Goal: Task Accomplishment & Management: Manage account settings

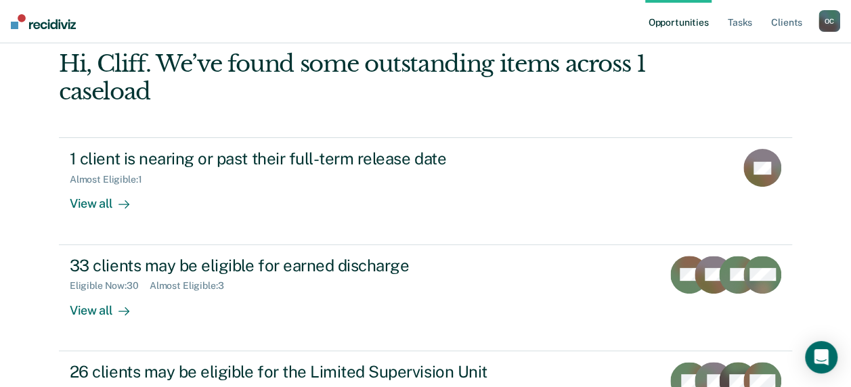
scroll to position [68, 0]
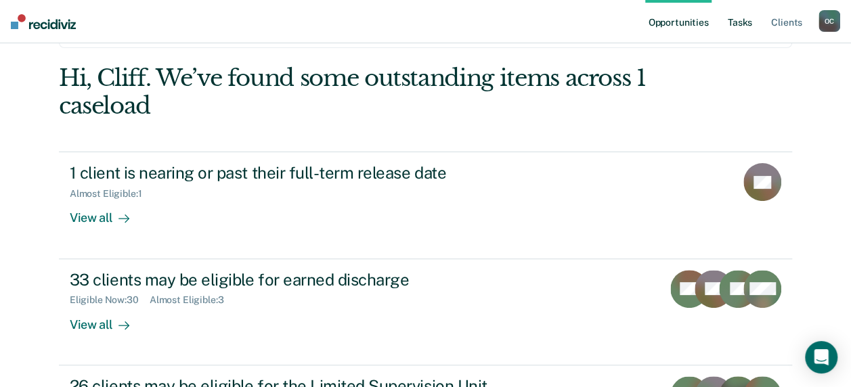
click at [743, 21] on link "Tasks" at bounding box center [740, 21] width 30 height 43
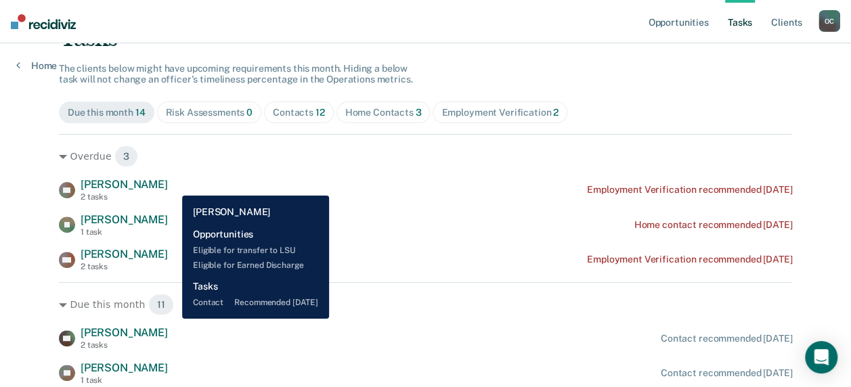
scroll to position [95, 0]
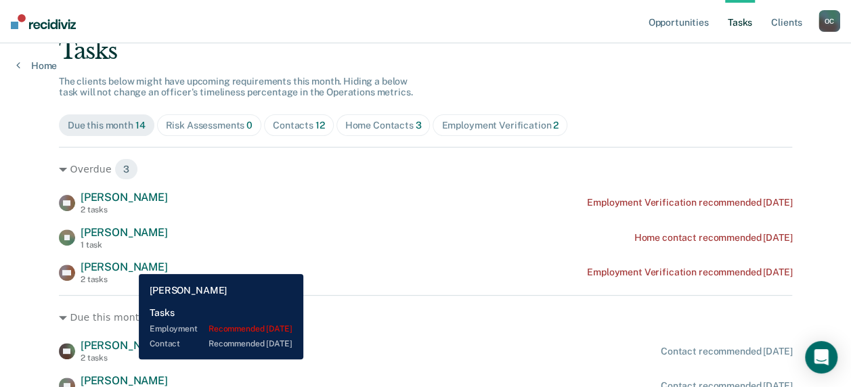
click at [129, 264] on span "[PERSON_NAME]" at bounding box center [124, 267] width 87 height 13
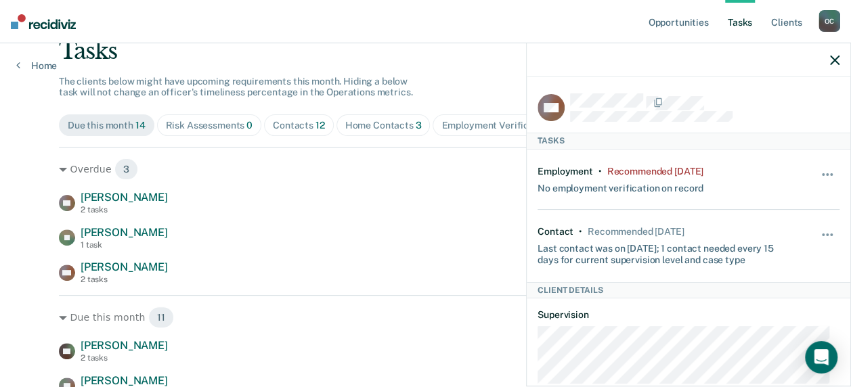
scroll to position [68, 0]
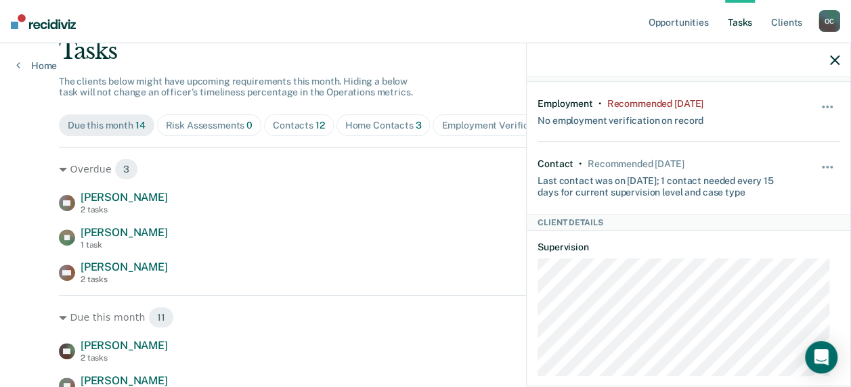
click at [380, 217] on div "CS [PERSON_NAME] 2 tasks Employment Verification recommended [DATE] [PERSON_NAM…" at bounding box center [425, 237] width 733 height 93
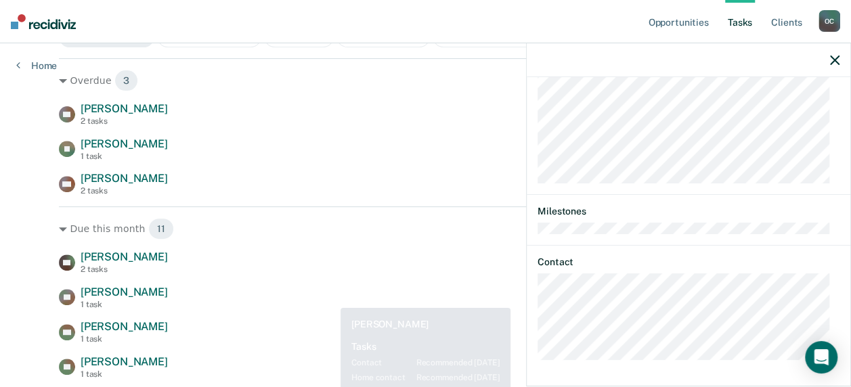
scroll to position [203, 0]
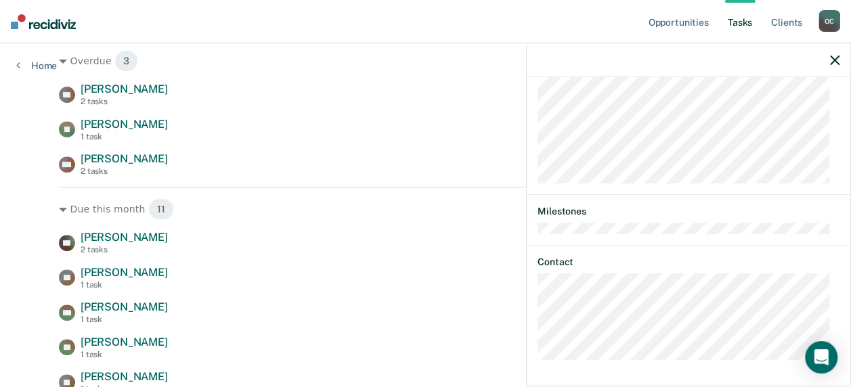
click at [412, 116] on div "CS [PERSON_NAME] 2 tasks Employment Verification recommended [DATE] [PERSON_NAM…" at bounding box center [425, 129] width 733 height 93
click at [830, 60] on icon "button" at bounding box center [834, 60] width 9 height 9
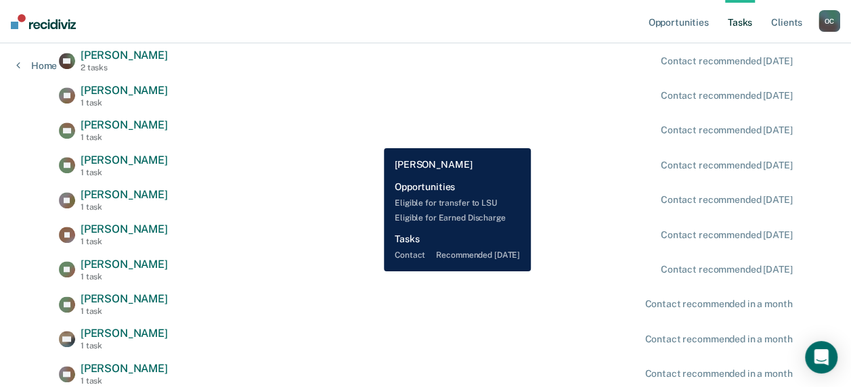
scroll to position [406, 0]
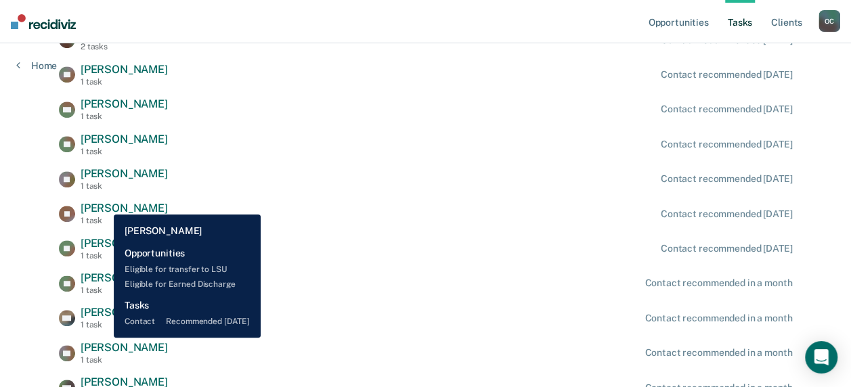
drag, startPoint x: 104, startPoint y: 204, endPoint x: 133, endPoint y: 202, distance: 29.2
click at [104, 204] on span "[PERSON_NAME]" at bounding box center [124, 208] width 87 height 13
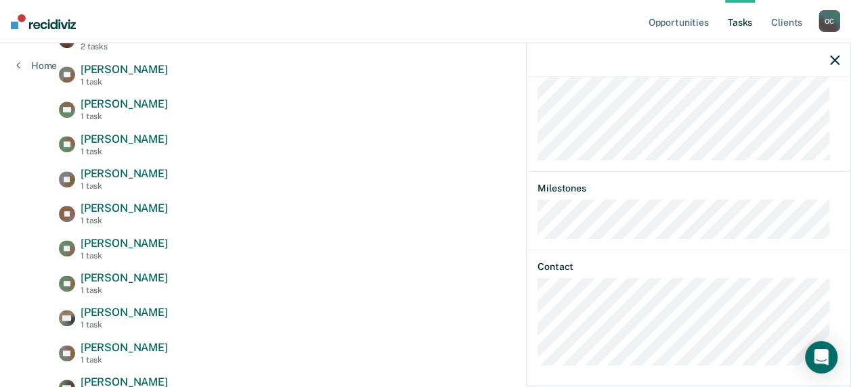
scroll to position [582, 0]
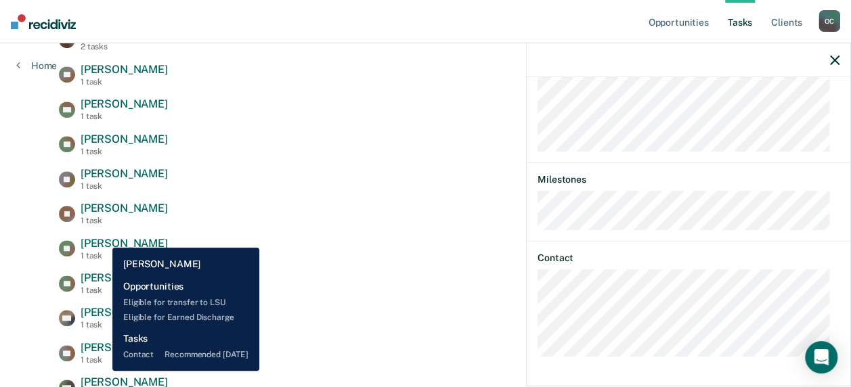
click at [102, 238] on span "[PERSON_NAME]" at bounding box center [124, 243] width 87 height 13
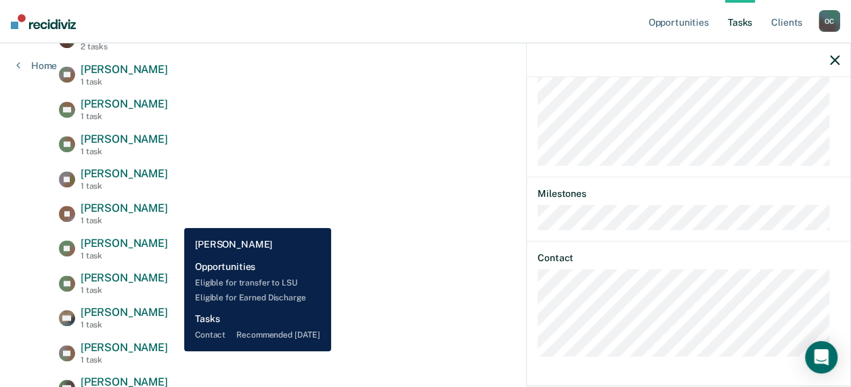
click at [181, 219] on div "[PERSON_NAME] 1 task Contact recommended [DATE]" at bounding box center [425, 214] width 733 height 24
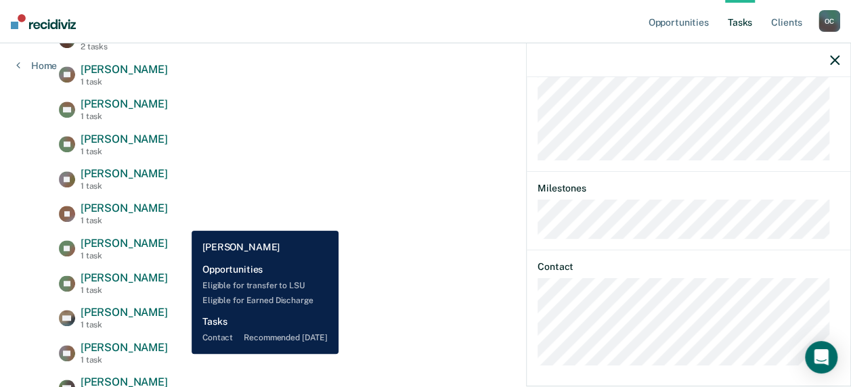
scroll to position [582, 0]
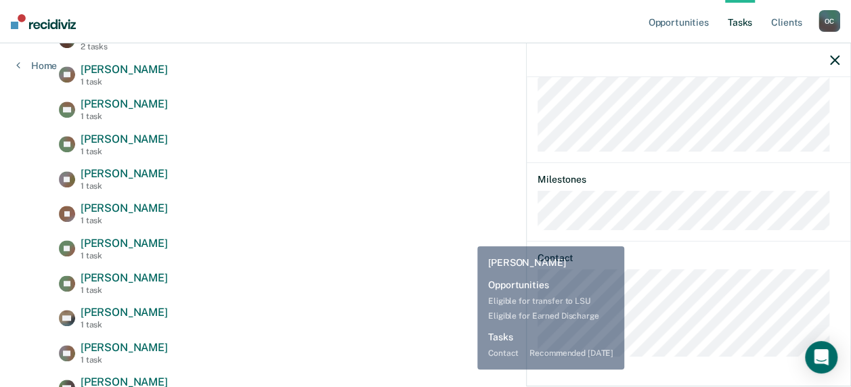
drag, startPoint x: 362, startPoint y: 194, endPoint x: 372, endPoint y: 185, distance: 13.5
click at [364, 192] on div "CP [PERSON_NAME] 2 tasks Contact recommended [DATE] TD [PERSON_NAME] 1 task Con…" at bounding box center [425, 214] width 733 height 372
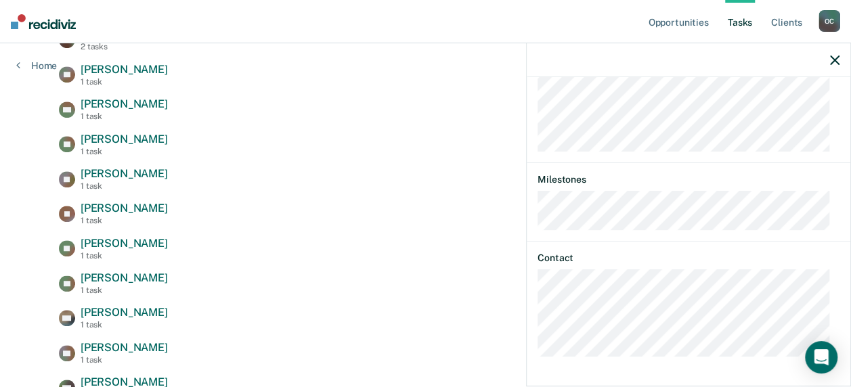
click at [833, 58] on icon "button" at bounding box center [834, 60] width 9 height 9
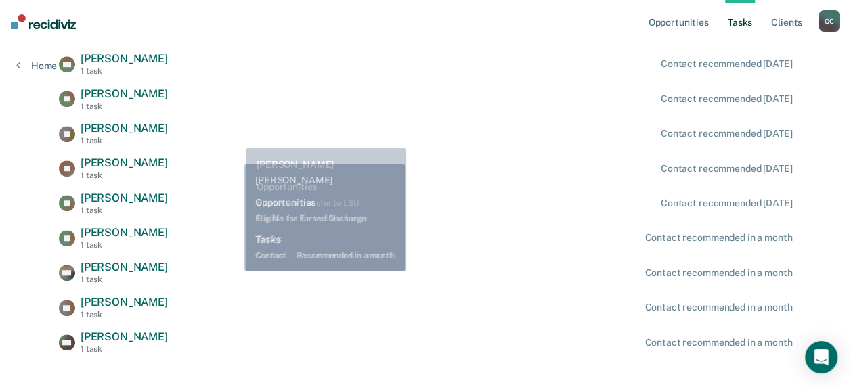
scroll to position [473, 0]
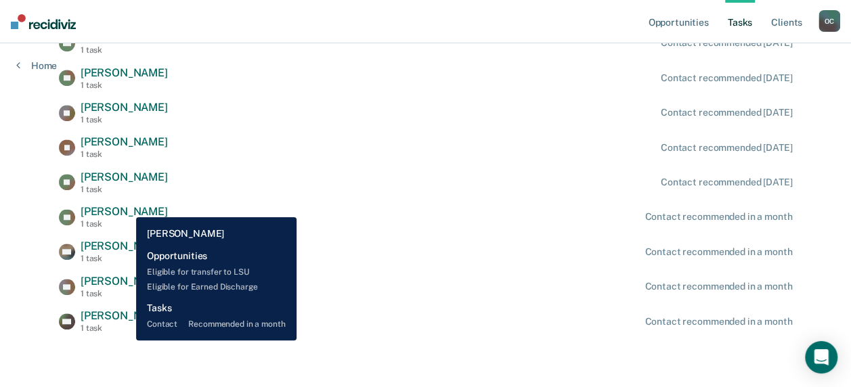
click at [126, 207] on span "[PERSON_NAME]" at bounding box center [124, 211] width 87 height 13
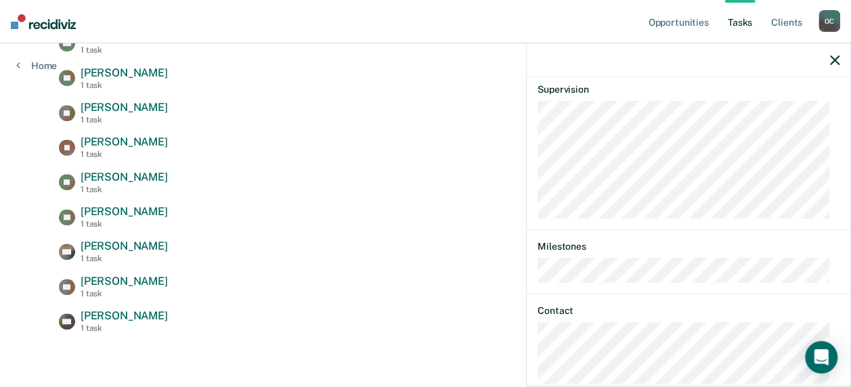
scroll to position [567, 0]
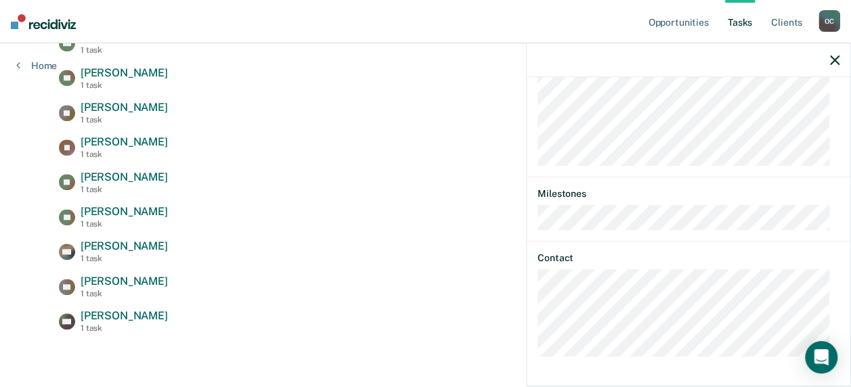
drag, startPoint x: 833, startPoint y: 60, endPoint x: 787, endPoint y: 66, distance: 46.5
click at [833, 60] on icon "button" at bounding box center [834, 60] width 9 height 9
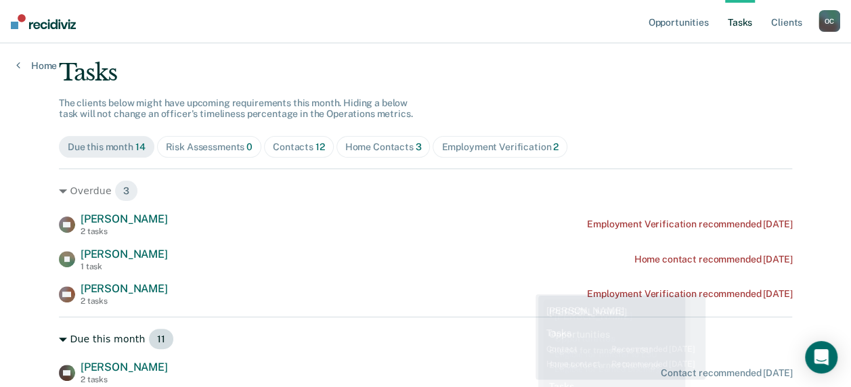
scroll to position [0, 0]
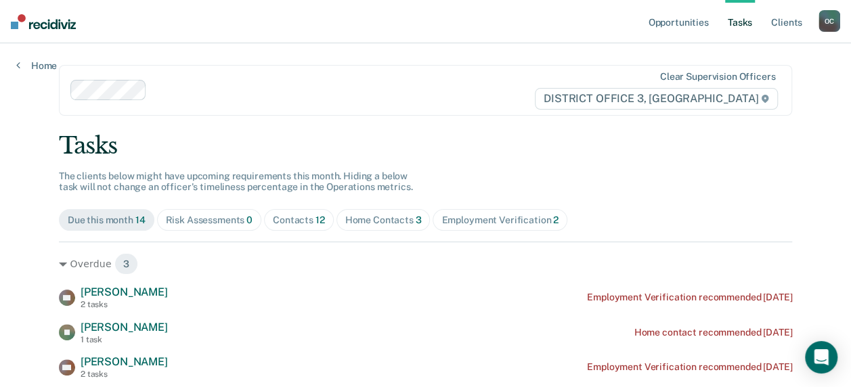
click at [370, 218] on div "Home Contacts 3" at bounding box center [383, 221] width 77 height 12
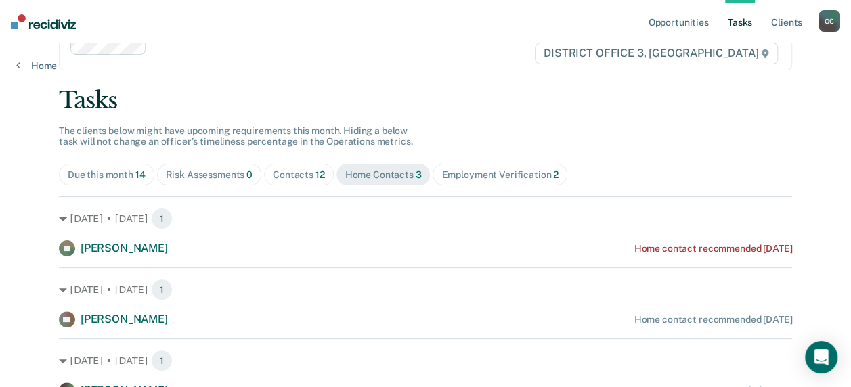
scroll to position [110, 0]
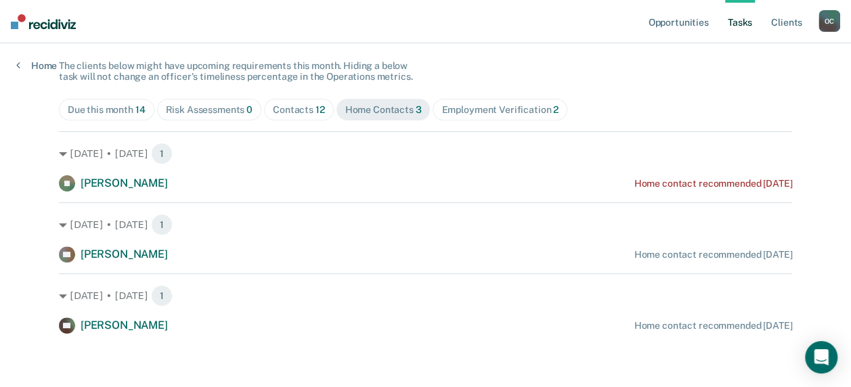
drag, startPoint x: 283, startPoint y: 107, endPoint x: 263, endPoint y: 107, distance: 20.3
click at [283, 107] on div "Contacts 12" at bounding box center [299, 110] width 52 height 12
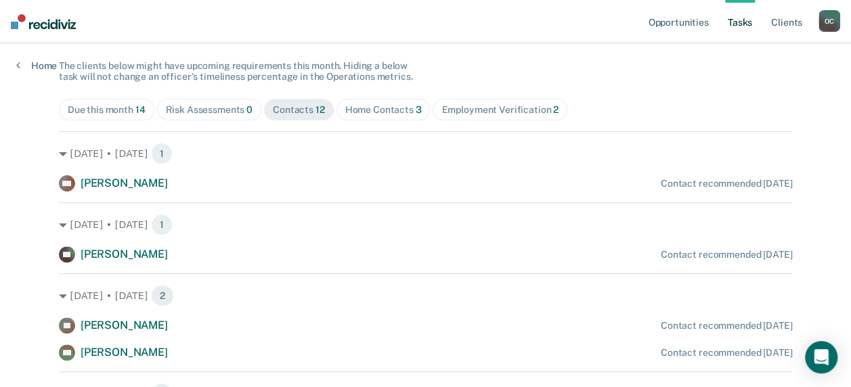
click at [187, 113] on div "Risk Assessments 0" at bounding box center [209, 110] width 87 height 12
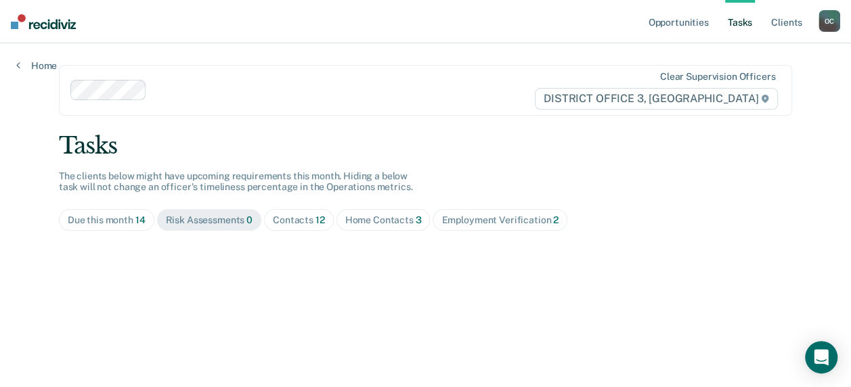
scroll to position [0, 0]
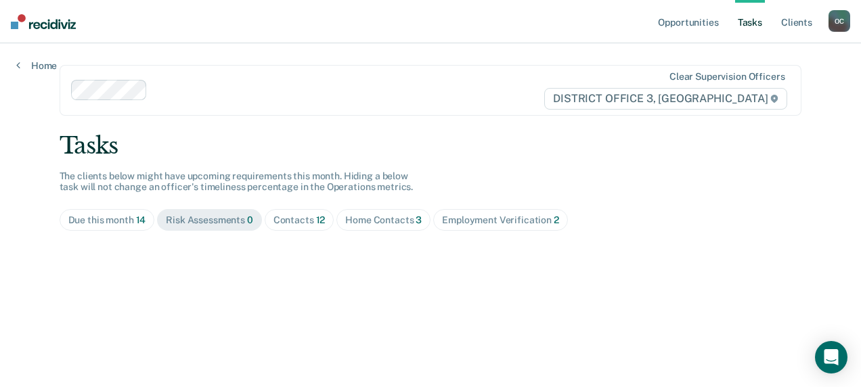
click at [115, 218] on div "Due this month 14" at bounding box center [107, 221] width 78 height 12
